Goal: Task Accomplishment & Management: Use online tool/utility

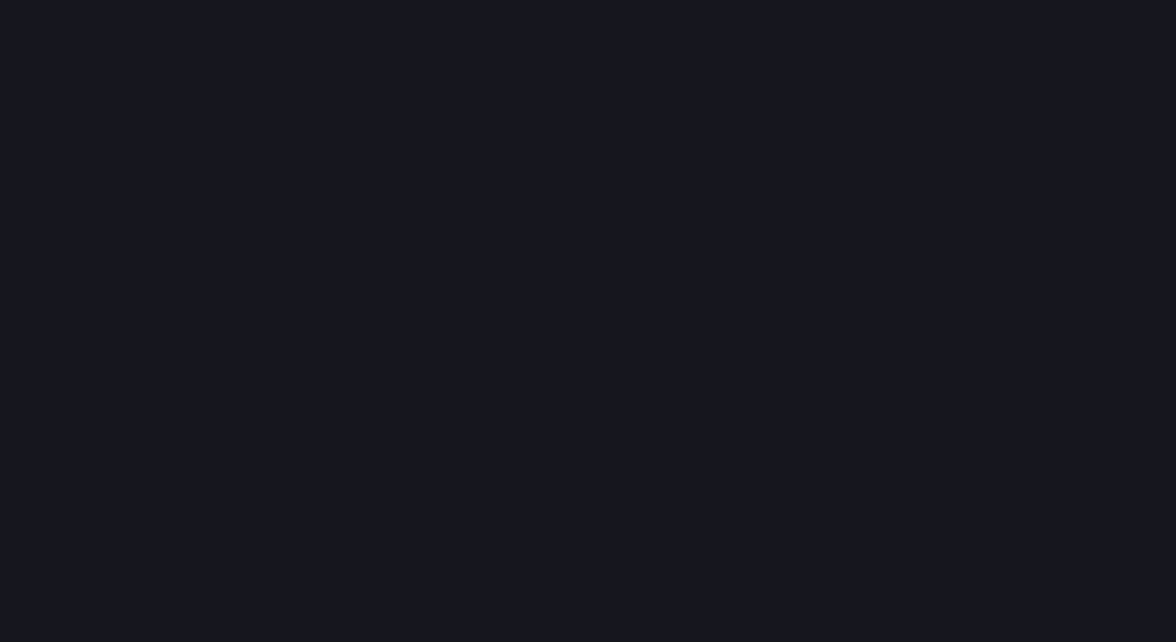
scroll to position [665, 1200]
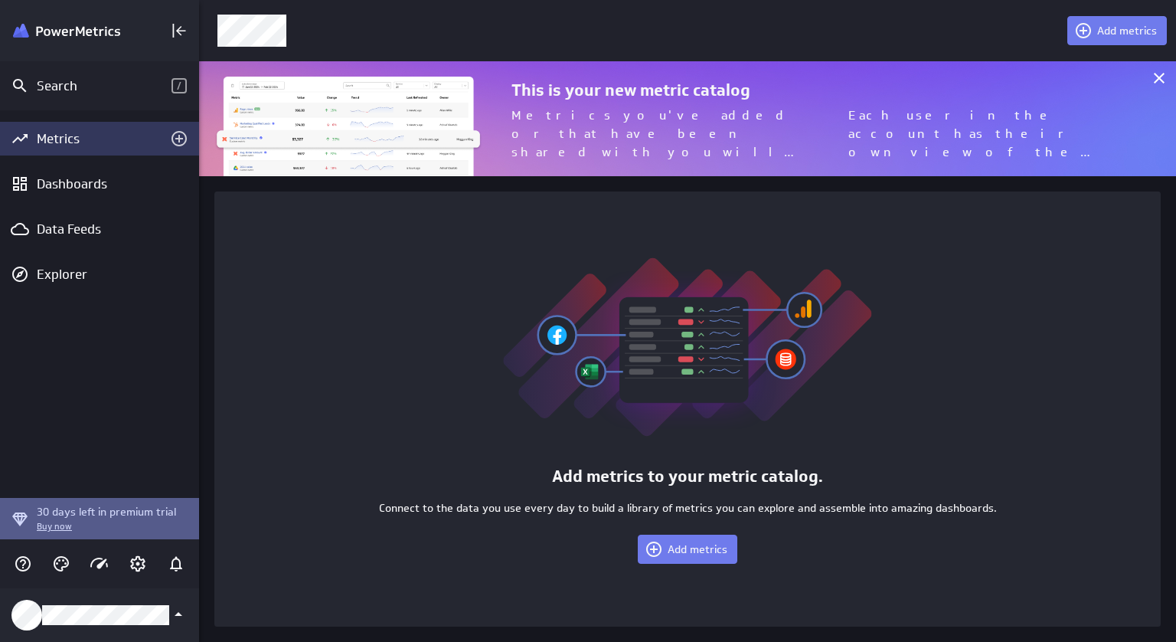
scroll to position [665, 1001]
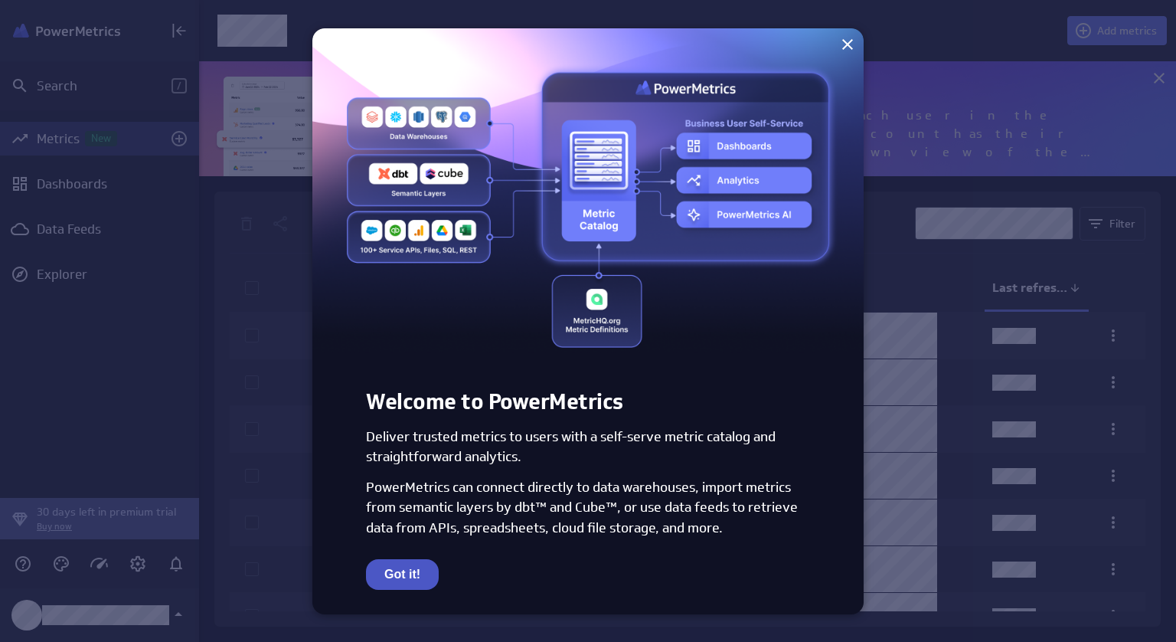
click at [420, 566] on button "Got it!" at bounding box center [402, 574] width 73 height 31
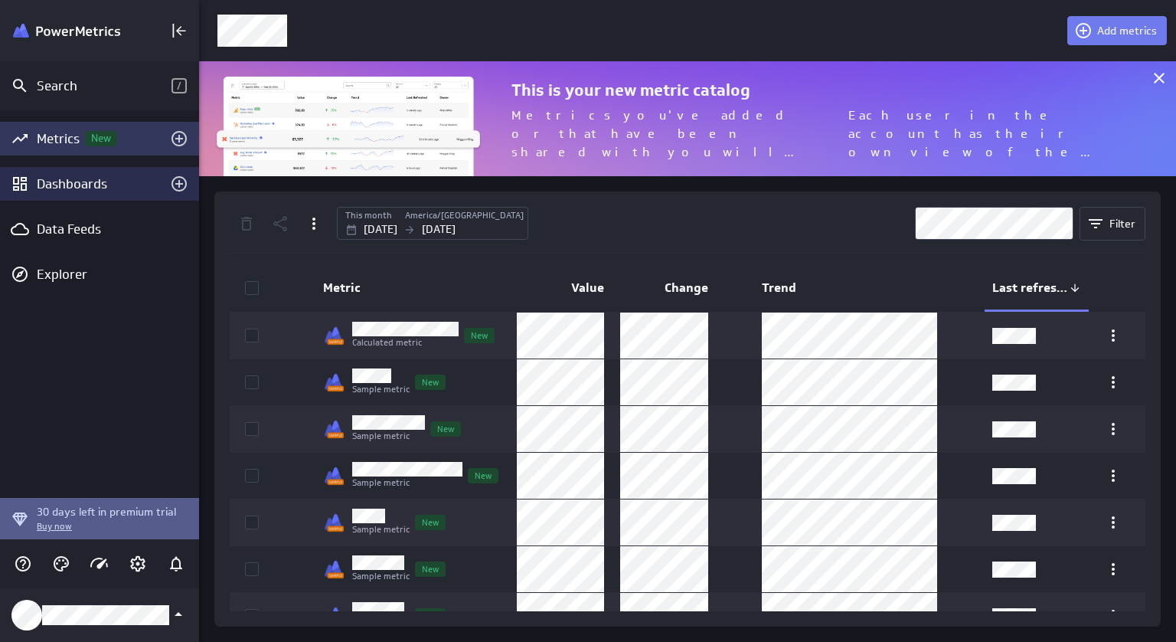
click at [87, 190] on div "Dashboards" at bounding box center [100, 183] width 126 height 17
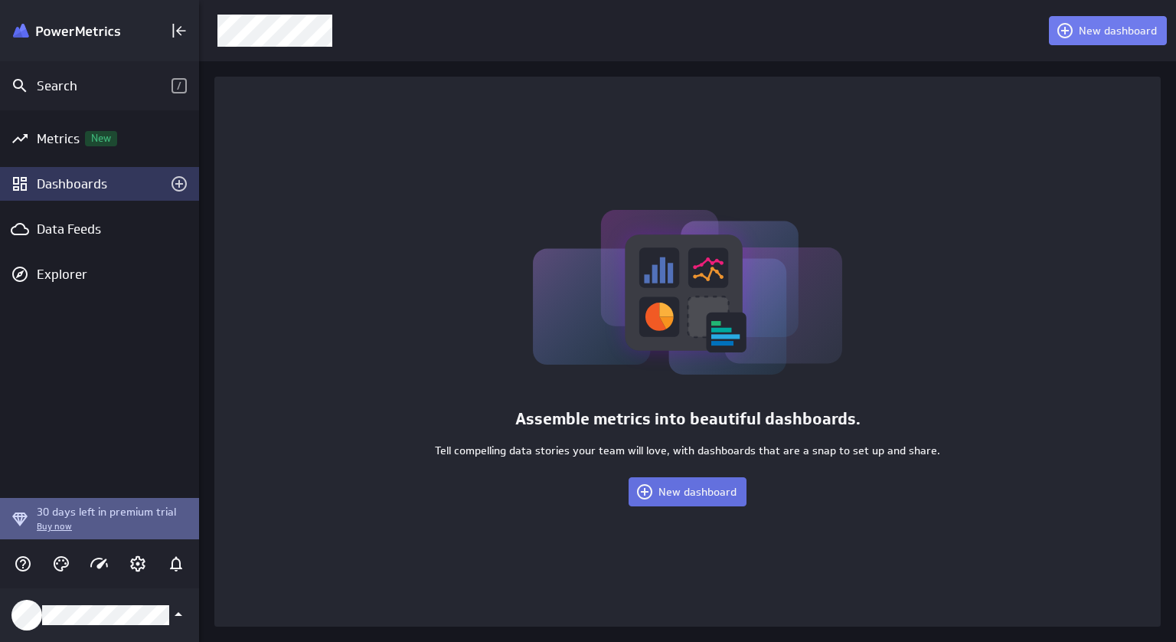
click at [683, 494] on span "New dashboard" at bounding box center [698, 492] width 78 height 14
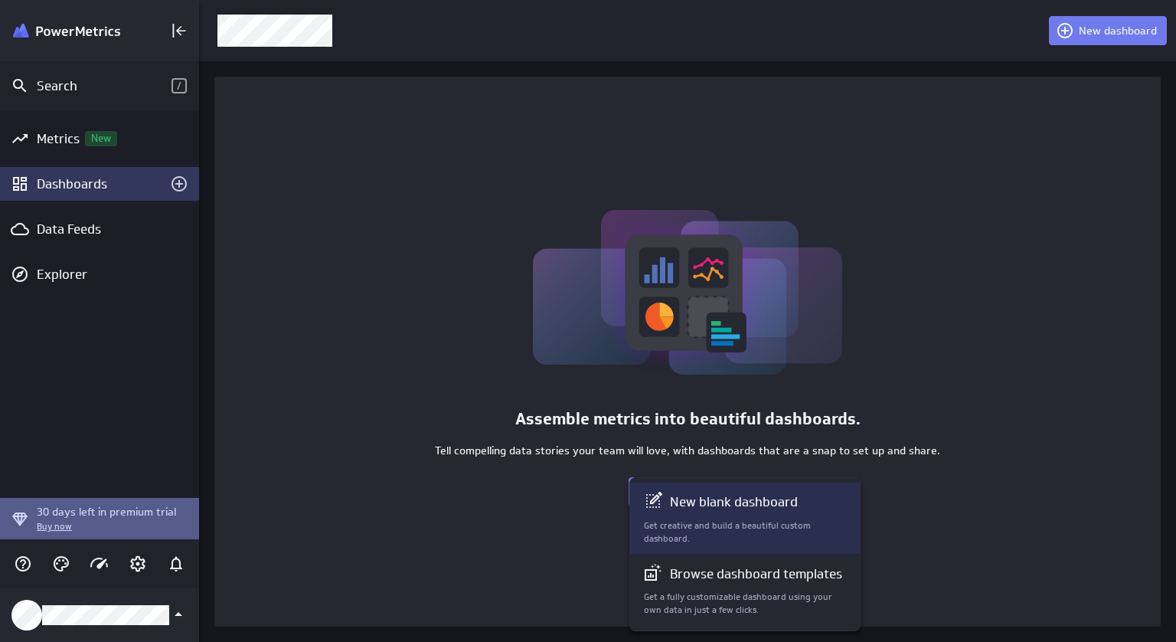
click at [715, 531] on p "Get creative and build a beautiful custom dashboard." at bounding box center [746, 532] width 204 height 26
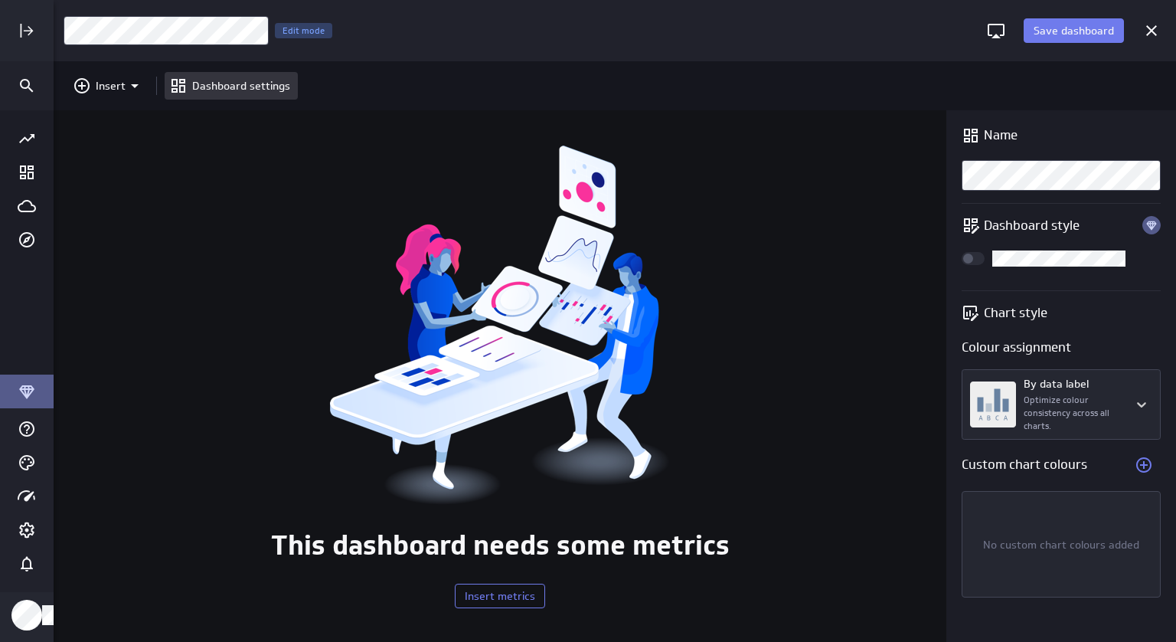
scroll to position [665, 1146]
click at [507, 593] on span "Insert metrics" at bounding box center [500, 596] width 70 height 14
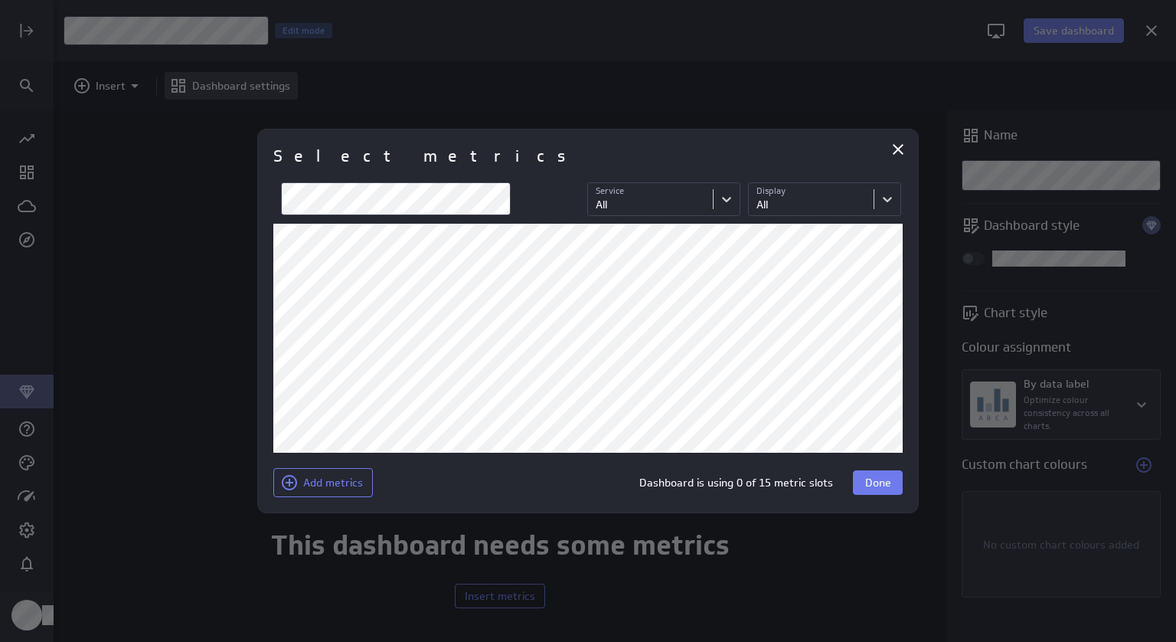
click at [129, 85] on div at bounding box center [588, 321] width 1176 height 642
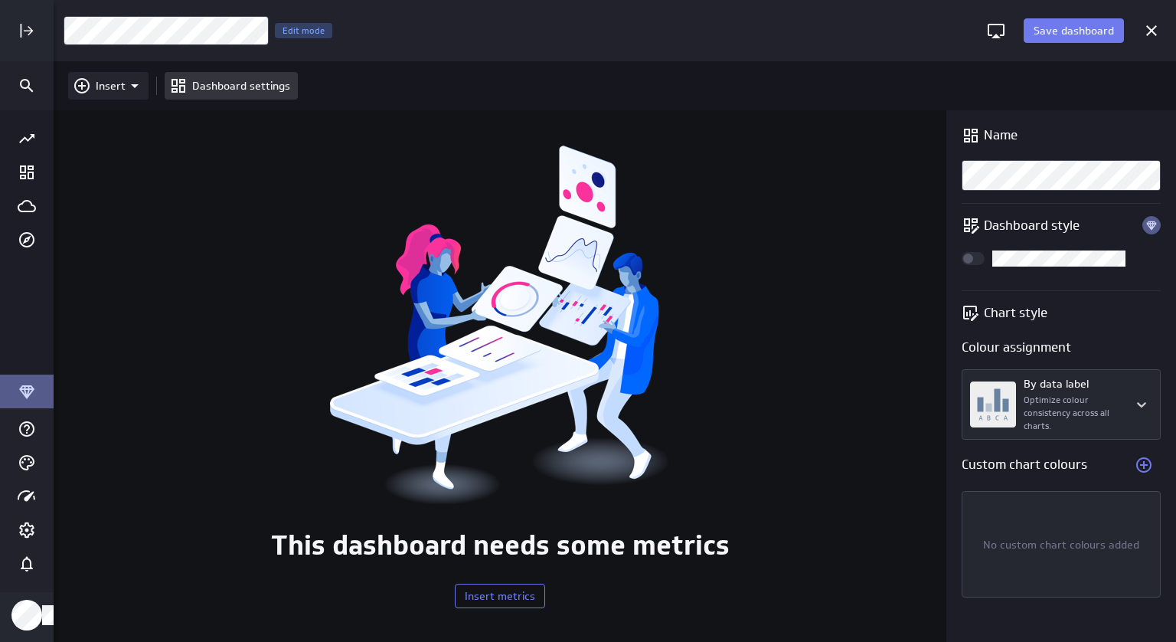
click at [132, 89] on icon "Insert" at bounding box center [135, 86] width 18 height 18
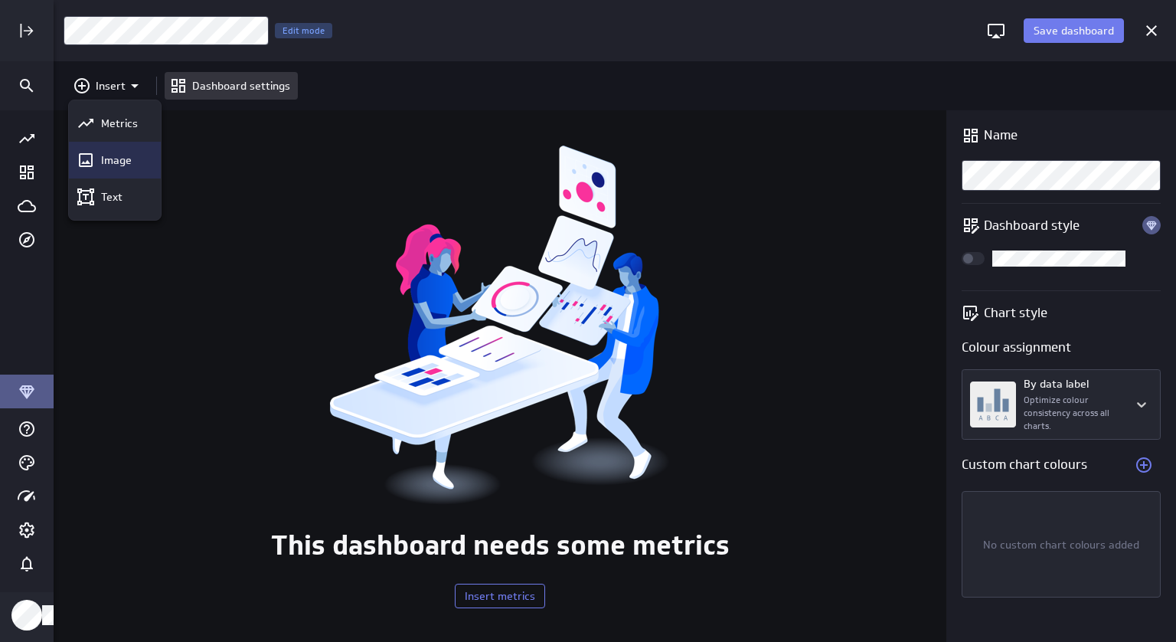
click at [125, 159] on p "Image" at bounding box center [116, 160] width 31 height 16
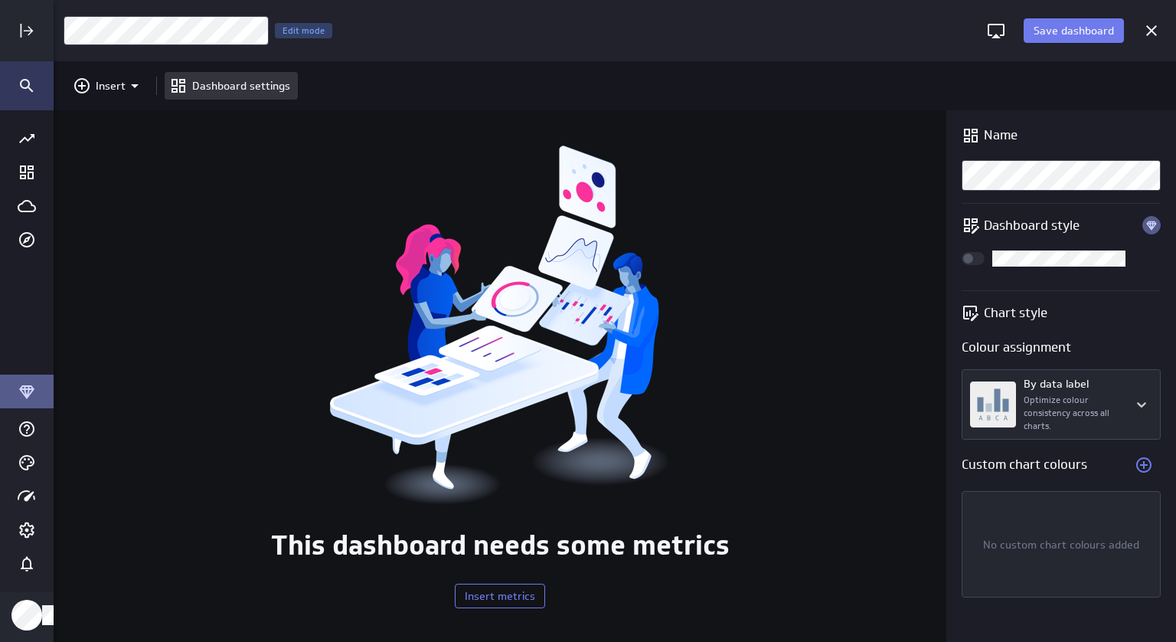
click at [24, 83] on icon "Search" at bounding box center [27, 86] width 18 height 18
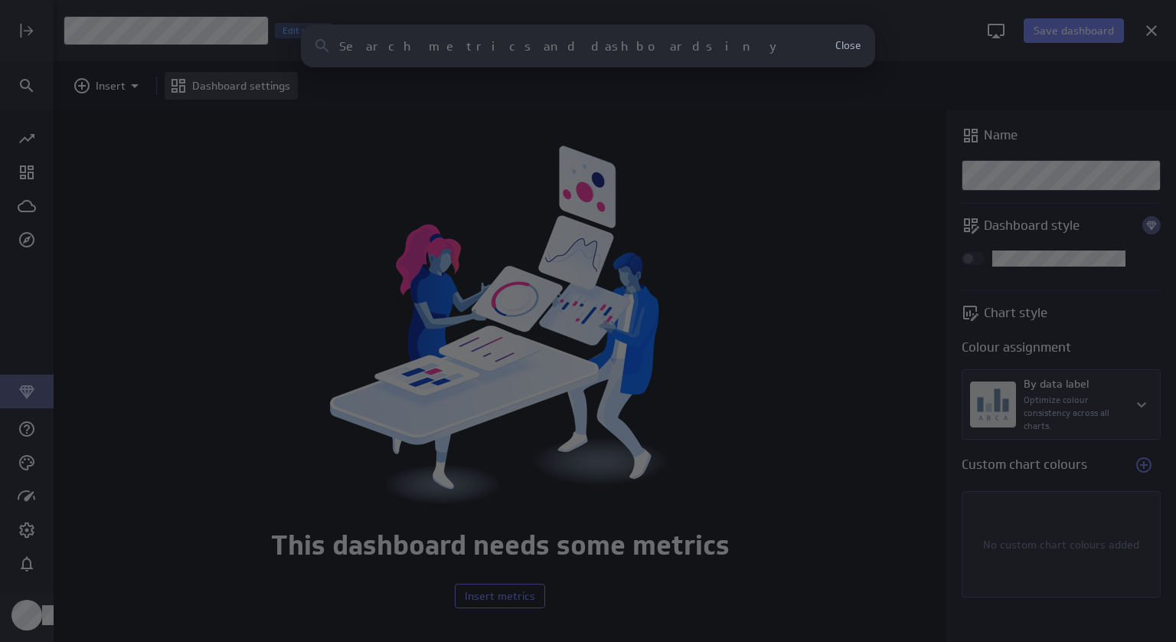
click at [403, 44] on input at bounding box center [561, 46] width 444 height 15
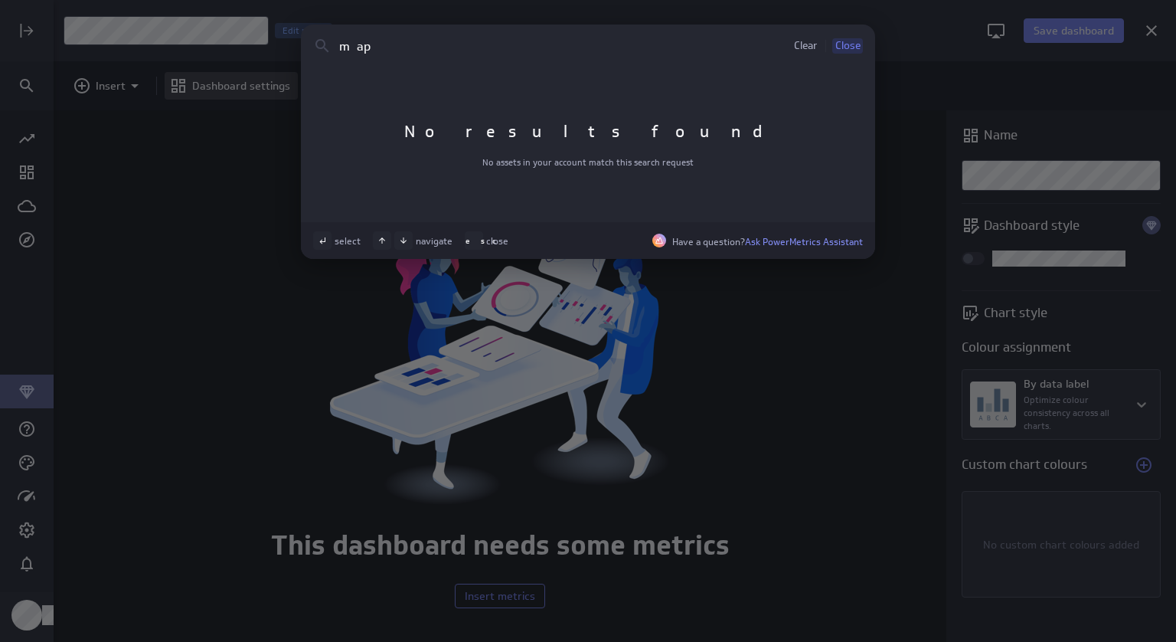
type input "map"
click at [847, 48] on span "Close" at bounding box center [848, 46] width 25 height 11
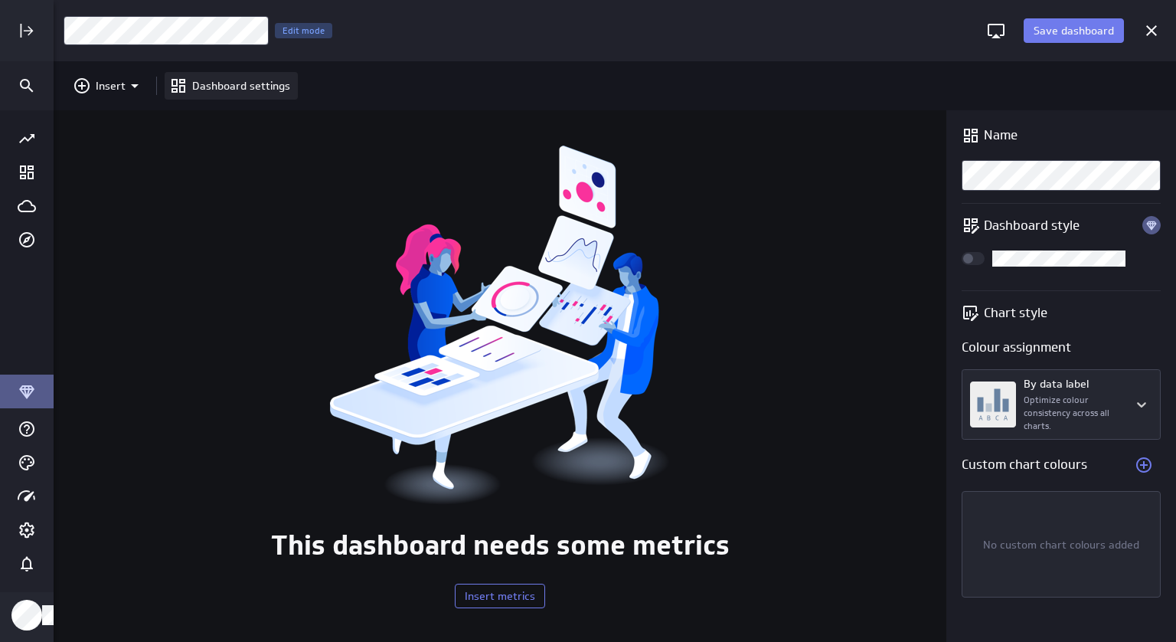
click at [214, 87] on p "Dashboard settings" at bounding box center [241, 86] width 98 height 16
click at [28, 27] on icon "Expand" at bounding box center [27, 30] width 18 height 18
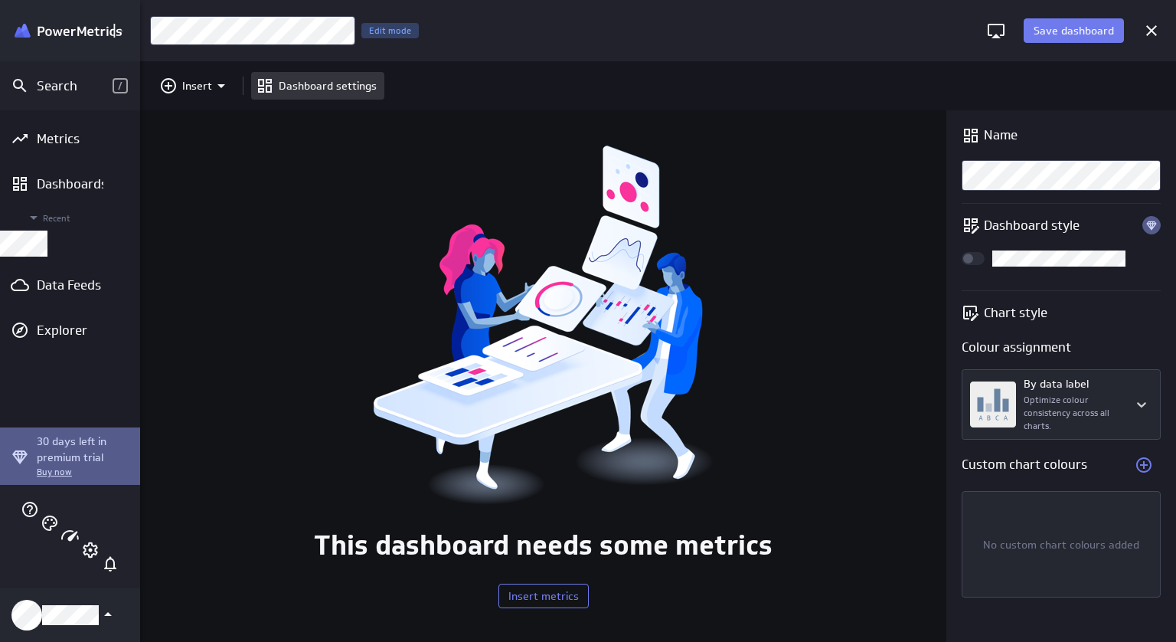
scroll to position [8, 7]
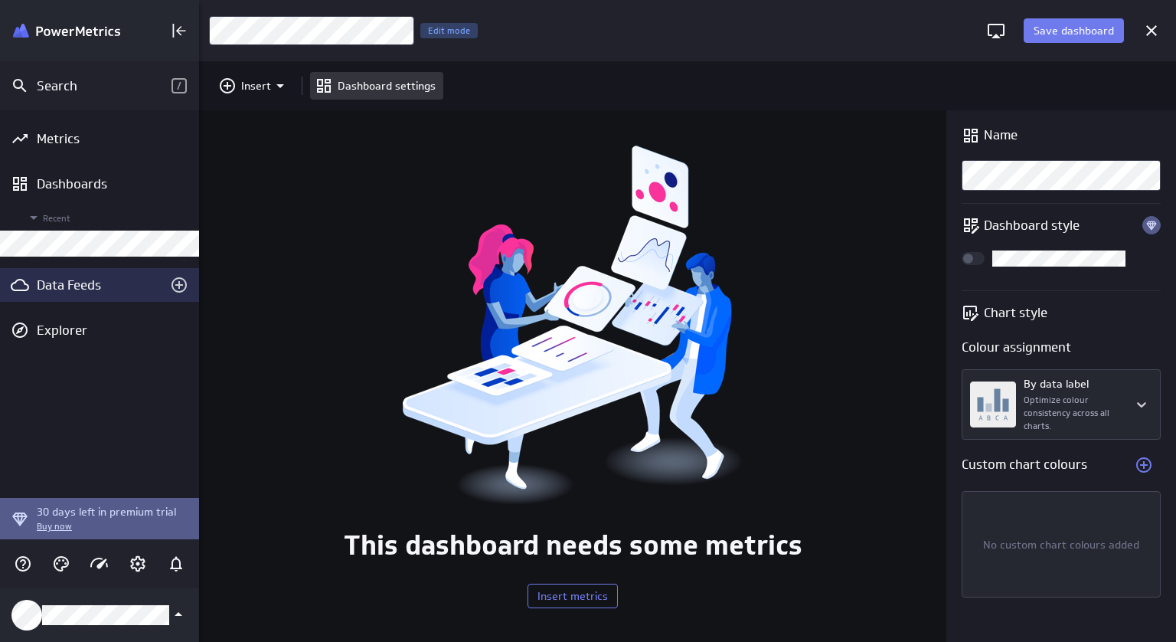
click at [80, 282] on div "Data Feeds" at bounding box center [100, 284] width 126 height 17
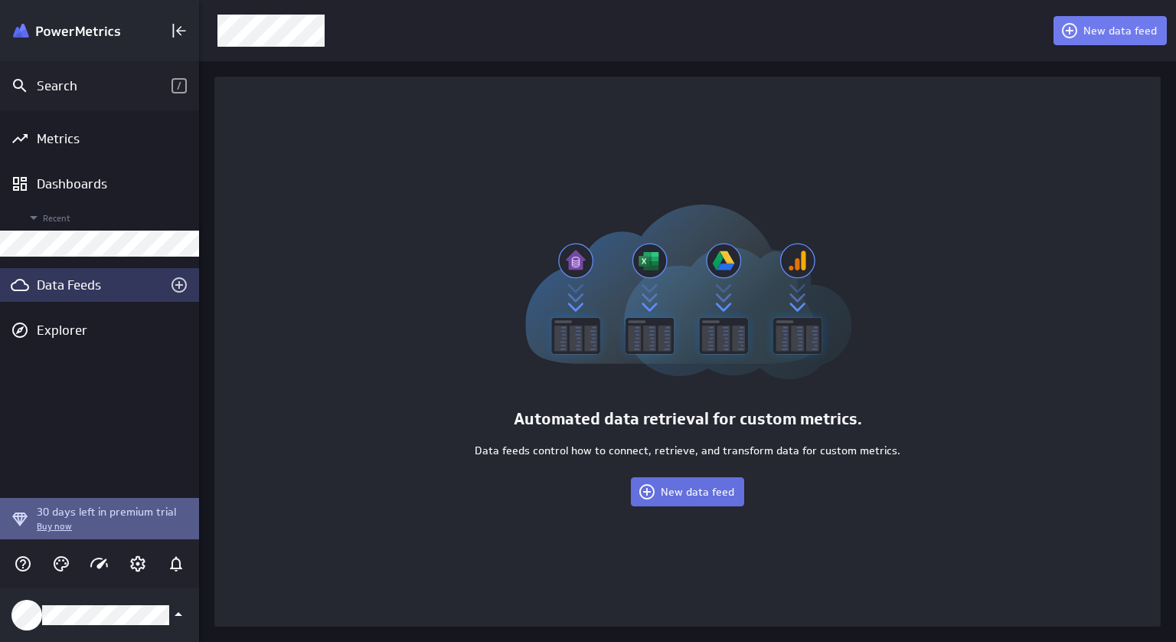
click at [714, 494] on span "New data feed" at bounding box center [698, 492] width 74 height 14
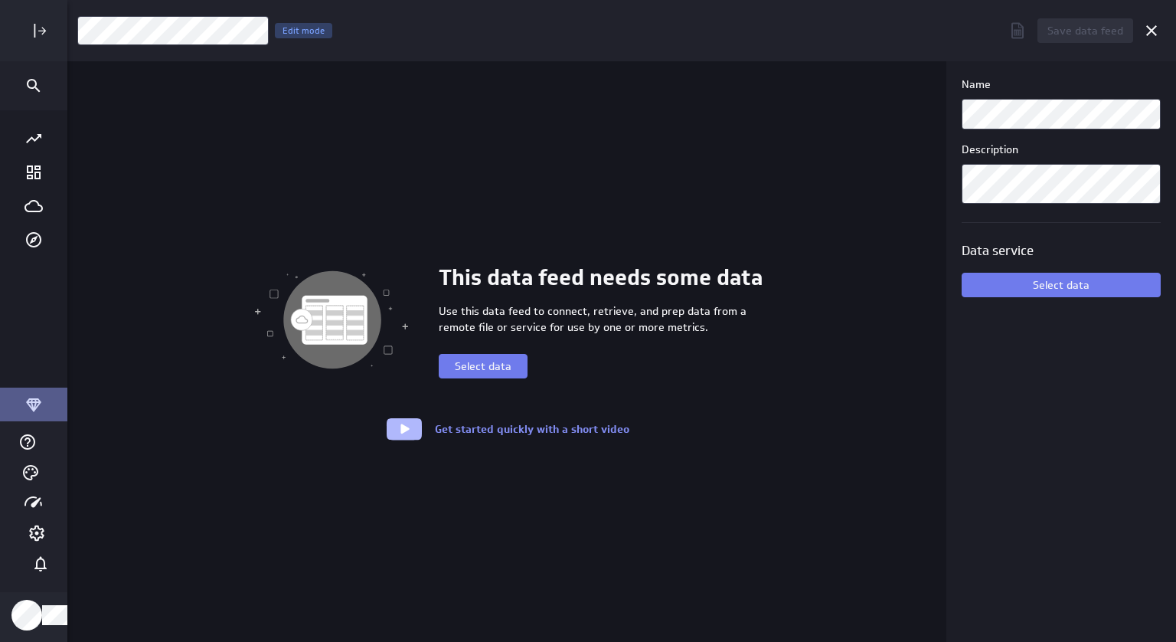
scroll to position [665, 1146]
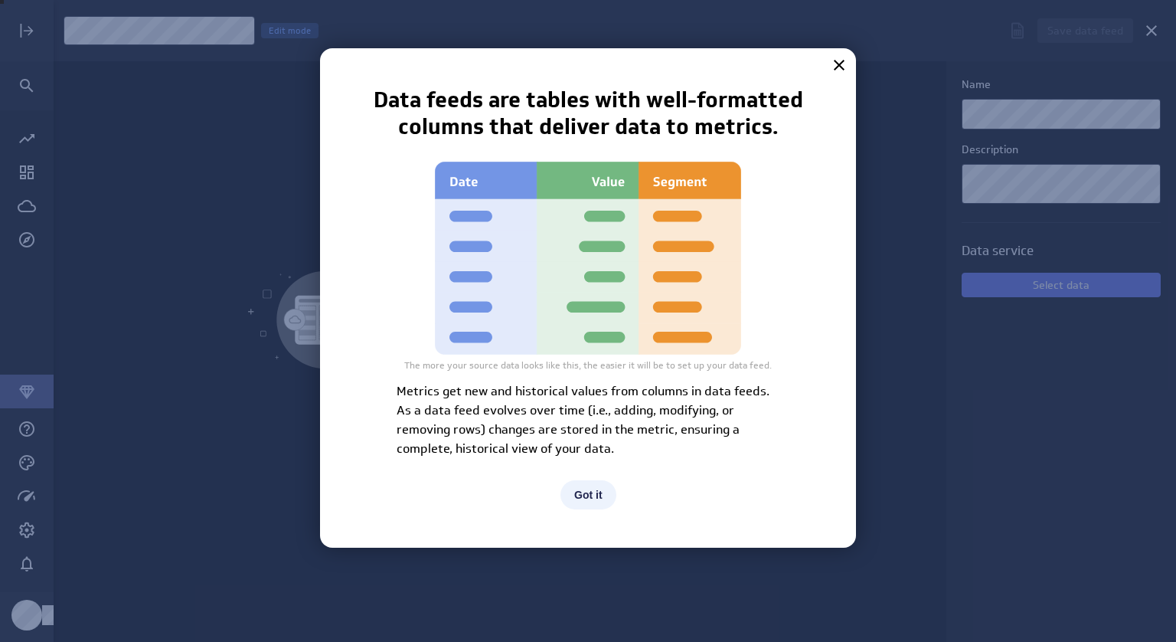
click at [594, 500] on button "Got it" at bounding box center [589, 494] width 56 height 29
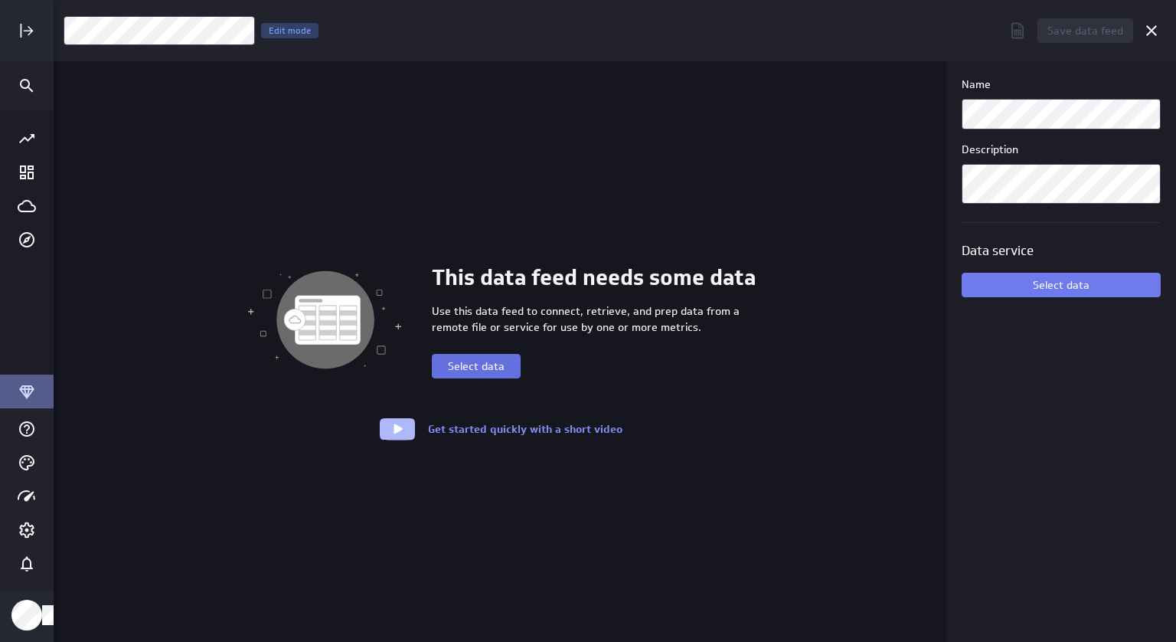
click at [479, 368] on span "Select data" at bounding box center [476, 366] width 57 height 14
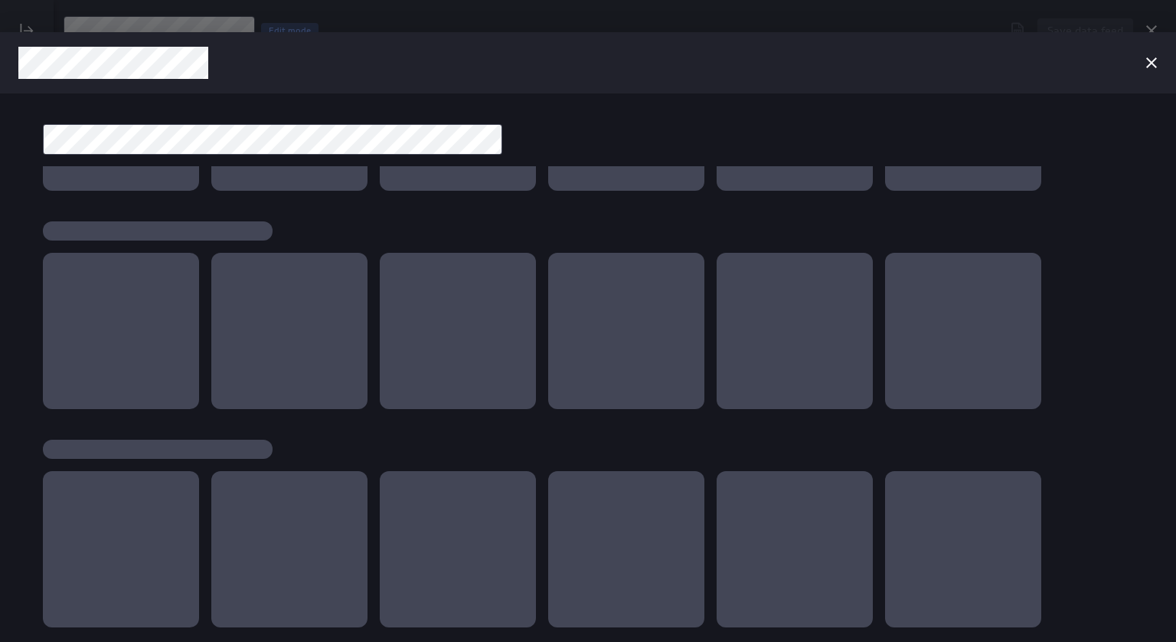
scroll to position [0, 0]
